Goal: Find contact information: Find contact information

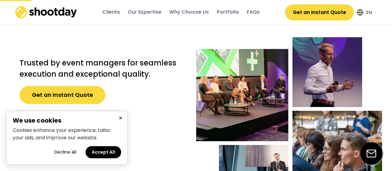
select select ""en""
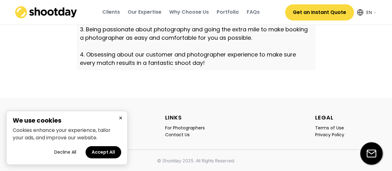
scroll to position [2117, 0]
drag, startPoint x: 118, startPoint y: 120, endPoint x: 124, endPoint y: 123, distance: 6.4
click at [119, 120] on button "×" at bounding box center [120, 118] width 7 height 8
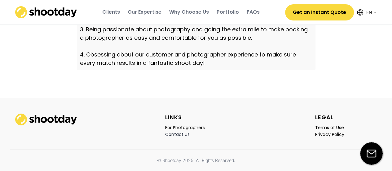
click at [180, 135] on div "Contact Us" at bounding box center [177, 135] width 25 height 6
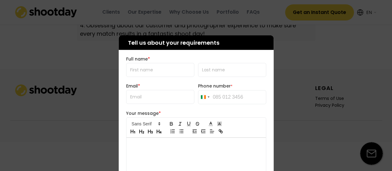
scroll to position [2004, 0]
